Goal: Answer question/provide support

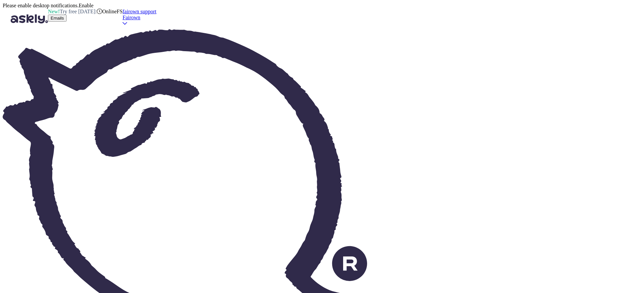
drag, startPoint x: 602, startPoint y: 157, endPoint x: 525, endPoint y: 158, distance: 77.2
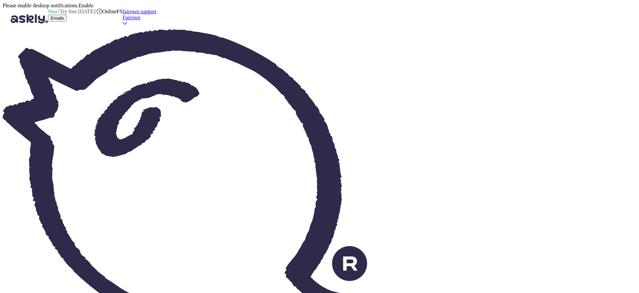
drag, startPoint x: 603, startPoint y: 156, endPoint x: 532, endPoint y: 155, distance: 70.2
copy p "[PERSON_NAME][EMAIL_ADDRESS][PERSON_NAME][DOMAIN_NAME]"
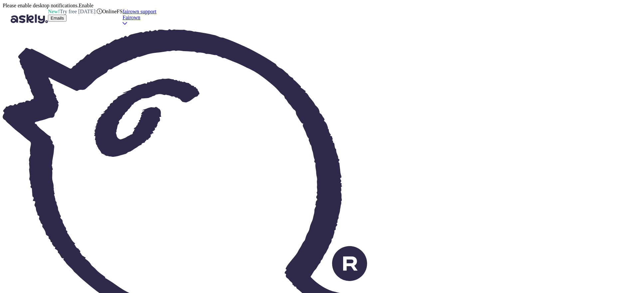
type textarea "KAS T"
drag, startPoint x: 263, startPoint y: 261, endPoint x: 295, endPoint y: 268, distance: 32.8
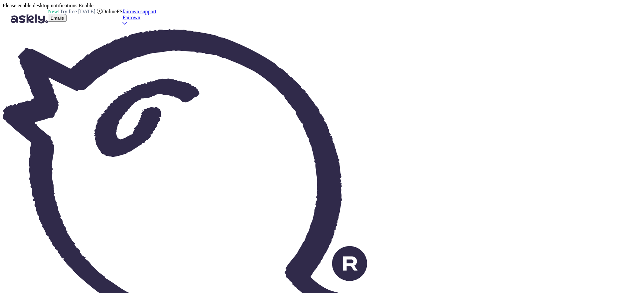
type textarea "[PERSON_NAME]"
type textarea "KAS TKAS"
type textarea "ER DET OK?"
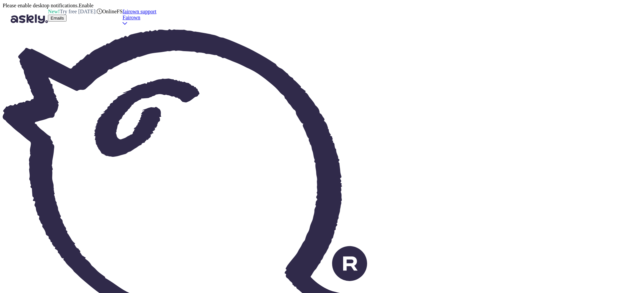
drag, startPoint x: 295, startPoint y: 268, endPoint x: 246, endPoint y: 260, distance: 49.3
type textarea "K"
type textarea "[PERSON_NAME]"
type textarea "Kas"
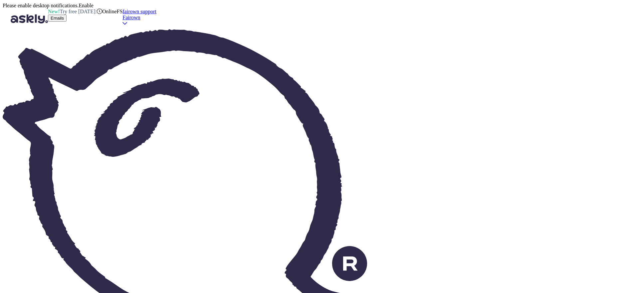
type textarea "Er"
type textarea "K"
type textarea "Kas te"
type textarea "Er du"
type textarea "Kas te olete kellegi"
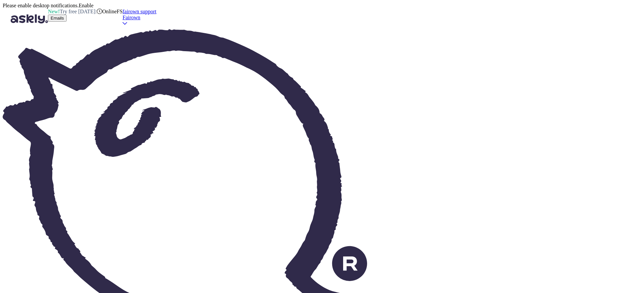
type textarea "Er du noens"
type textarea "Kas te olete kellegi juures"
type textarea "Er du sammen med noen?"
type textarea "Kas te [PERSON_NAME]"
type textarea "Er du noens"
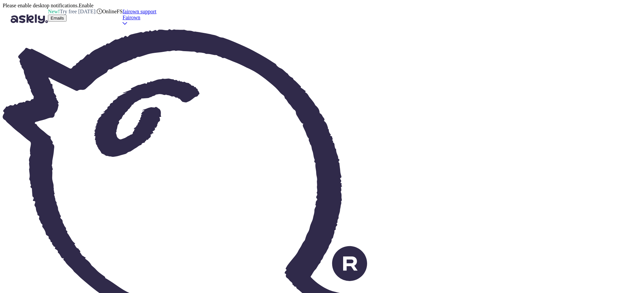
type textarea "Kas te olete"
type textarea "Er du"
type textarea "Kas teil on"
type textarea "Har du"
type textarea "Kas teil on lepingu"
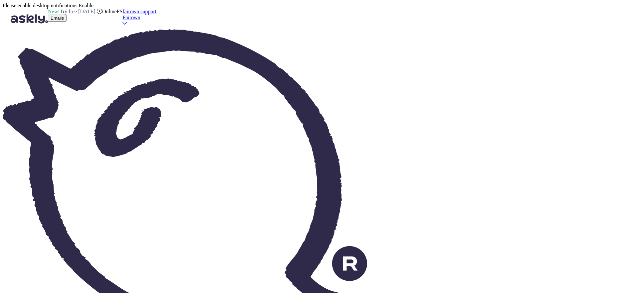
type textarea "Har du en kontrakt?"
type textarea "Kas teil on lepingunumber? K"
type textarea "Har du et kontraktsnummer?"
type textarea "Kas teil on lepingunumber? KAs t"
type textarea "Har du et kontraktsnummer? KAs"
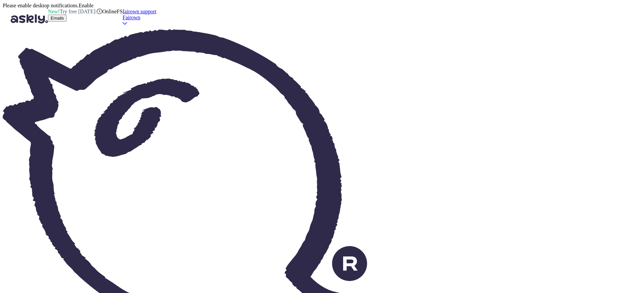
type textarea "Kas teil on lepingunumber? Kas te"
type textarea "Har du et kontraktsnummer?"
type textarea "Kas teil on lepingunumber? Kas te olete kellegi j"
type textarea "Har du et kontraktsnummer? Er du noens"
type textarea "Kas teil on lepingunumber? Kas te olete kellegi juures"
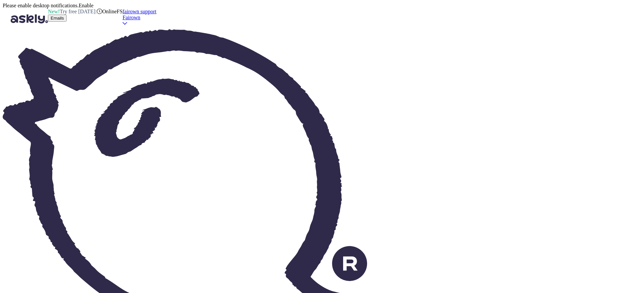
type textarea "Har du et kontraktsnummer? Er du sammen med noen?"
type textarea "Kas teil on lepingunumber? Kas te olete kelleg"
type textarea "Har du et kontraktsnummer? Er du noens"
type textarea "Kas teil on lepingunumber? Kas te olete"
type textarea "Har du et kontraktsnummer?"
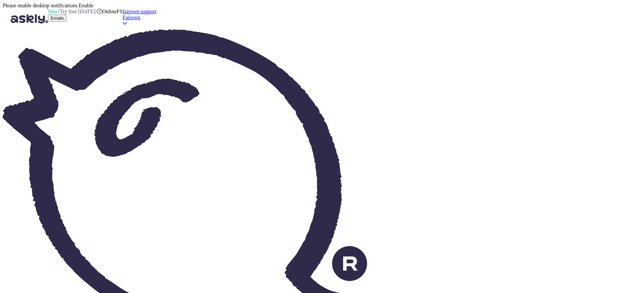
type textarea "Kas teil on lepingunumber? Kas te olete teinud"
type textarea "Har du et kontraktsnummer? Har du gjort det?"
type textarea "Kas teil on lepingunumber? Kas te olete teinud tellimuse?"
type textarea "Har du et kontraktsnummer? Har du lagt inn en bestilling?"
